Goal: Navigation & Orientation: Find specific page/section

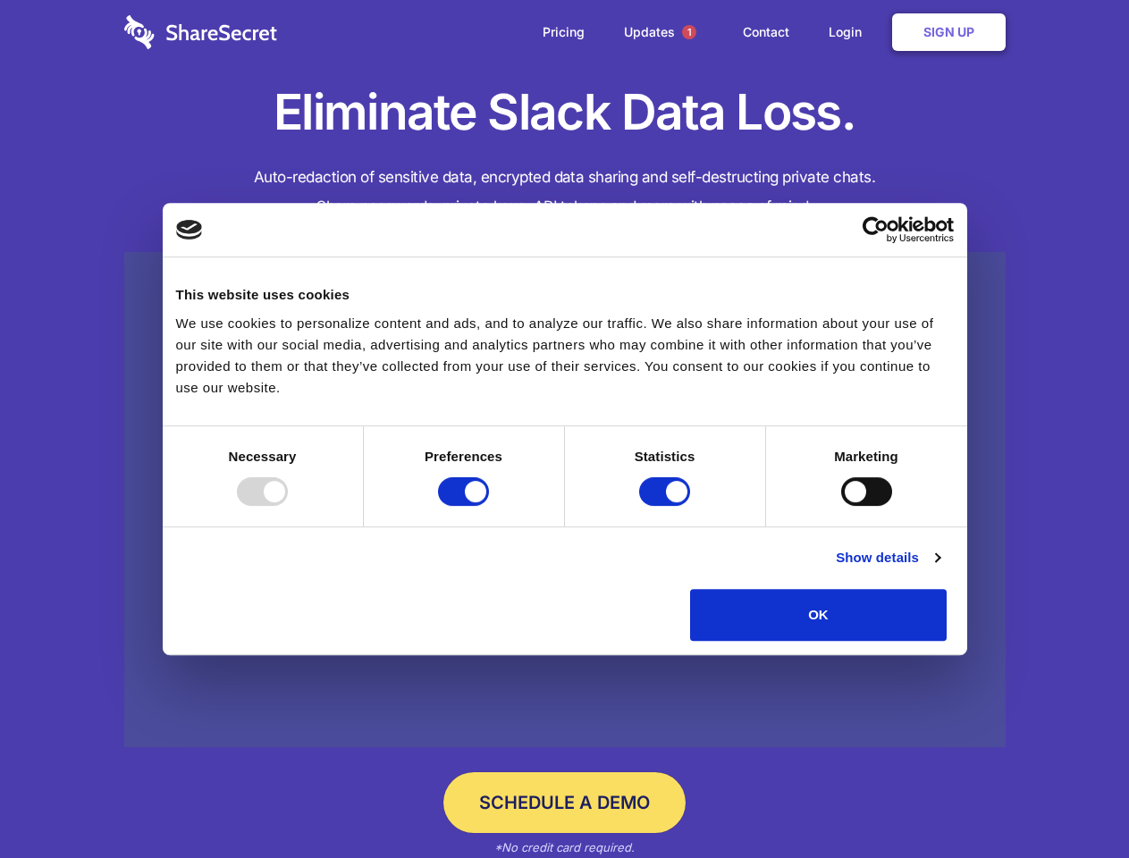
click at [288, 506] on div at bounding box center [262, 492] width 51 height 29
click at [489, 506] on input "Preferences" at bounding box center [463, 492] width 51 height 29
checkbox input "false"
click at [667, 506] on input "Statistics" at bounding box center [664, 492] width 51 height 29
checkbox input "false"
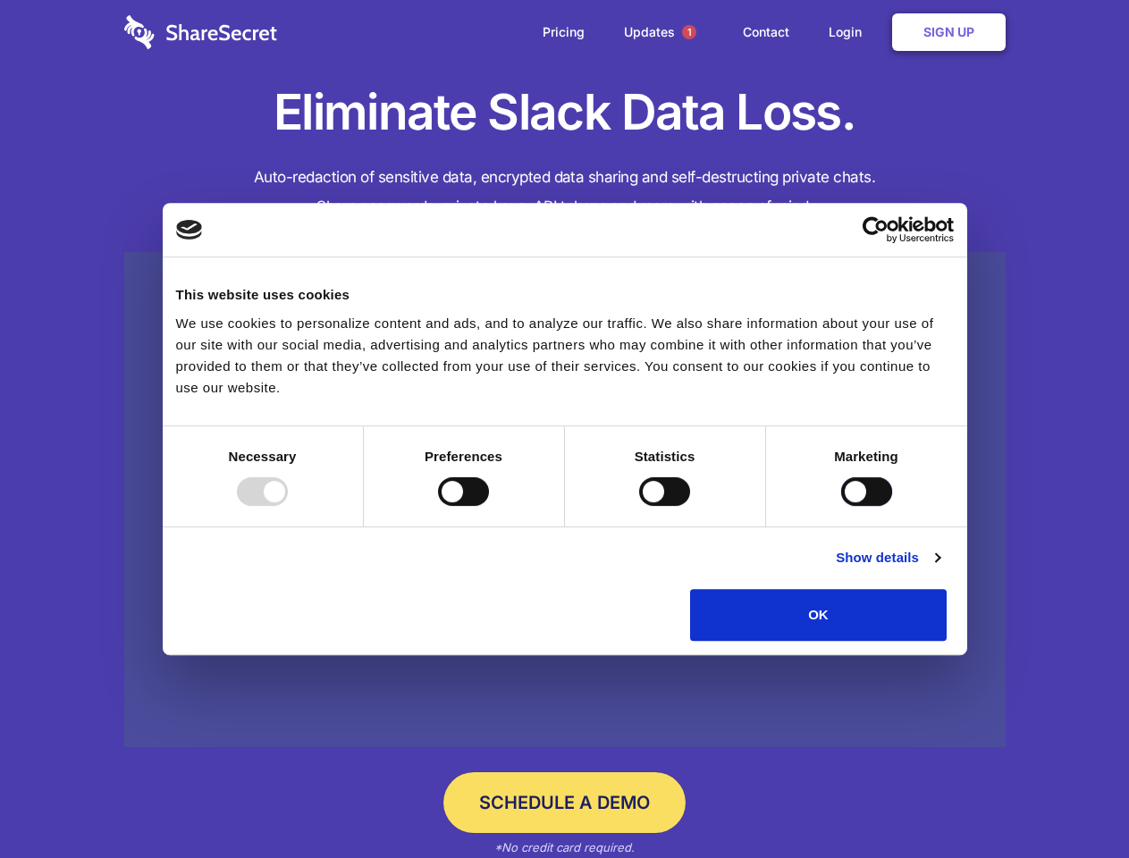
click at [841, 506] on input "Marketing" at bounding box center [866, 492] width 51 height 29
checkbox input "true"
click at [940, 569] on link "Show details" at bounding box center [888, 557] width 104 height 21
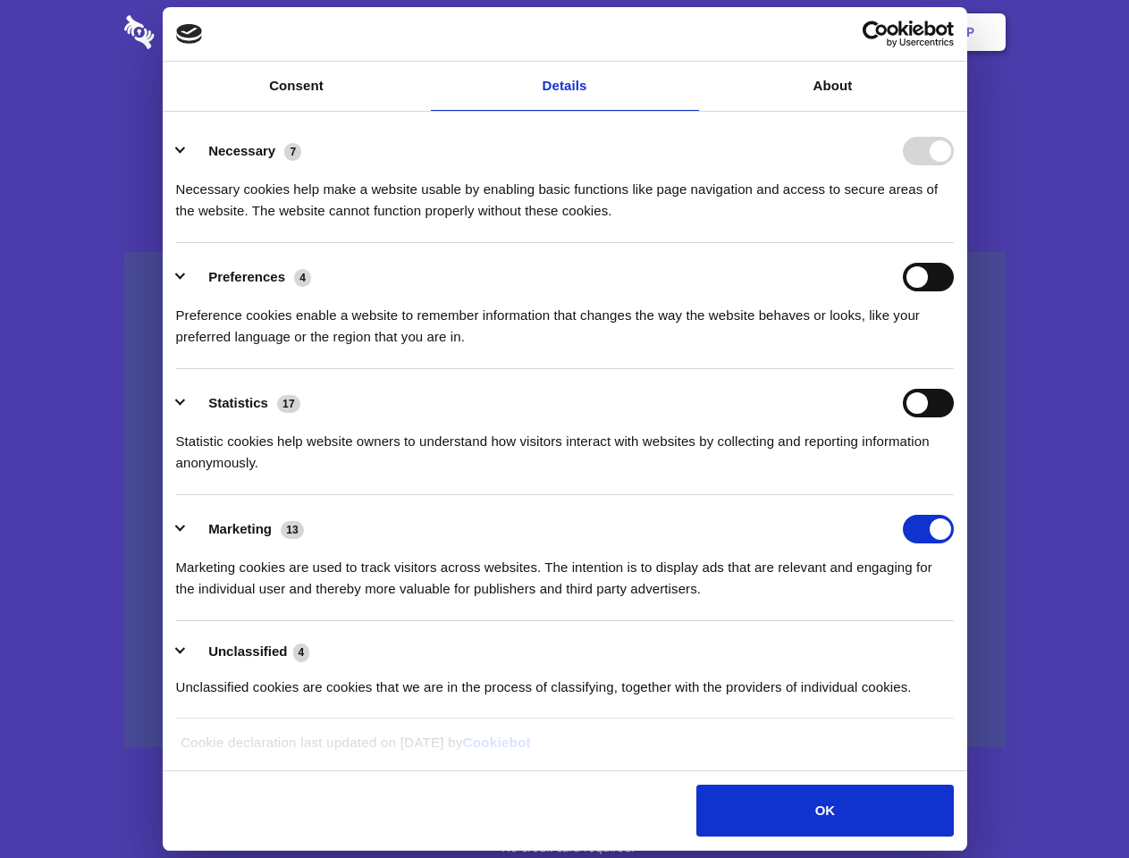
click at [962, 647] on ul "Necessary 7 Necessary cookies help make a website usable by enabling basic func…" at bounding box center [564, 418] width 795 height 603
click at [689, 32] on span "1" at bounding box center [689, 32] width 14 height 14
